Goal: Navigation & Orientation: Go to known website

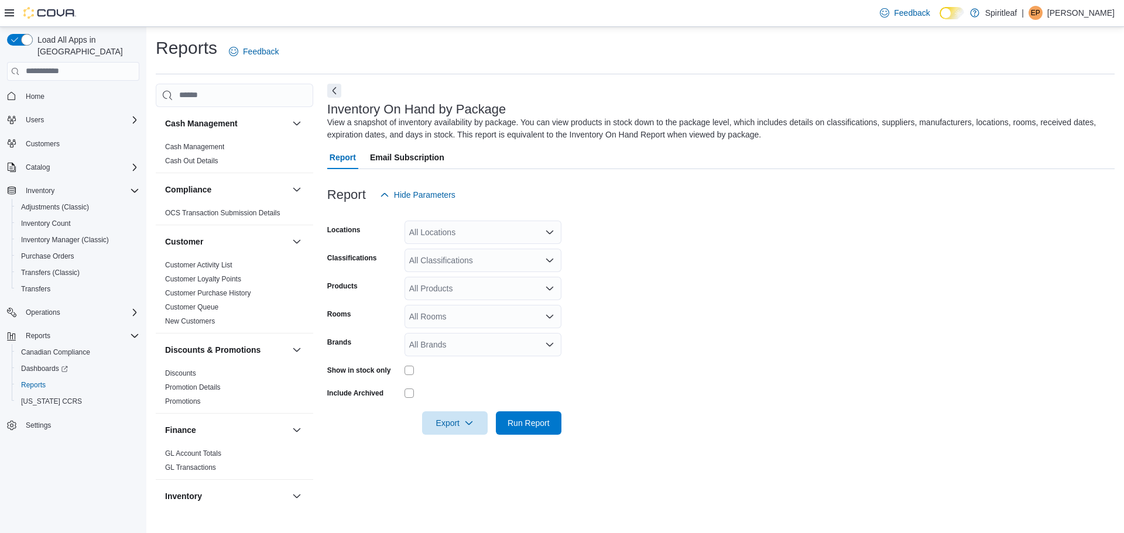
click at [52, 88] on button "Home" at bounding box center [73, 96] width 142 height 17
